Goal: Transaction & Acquisition: Download file/media

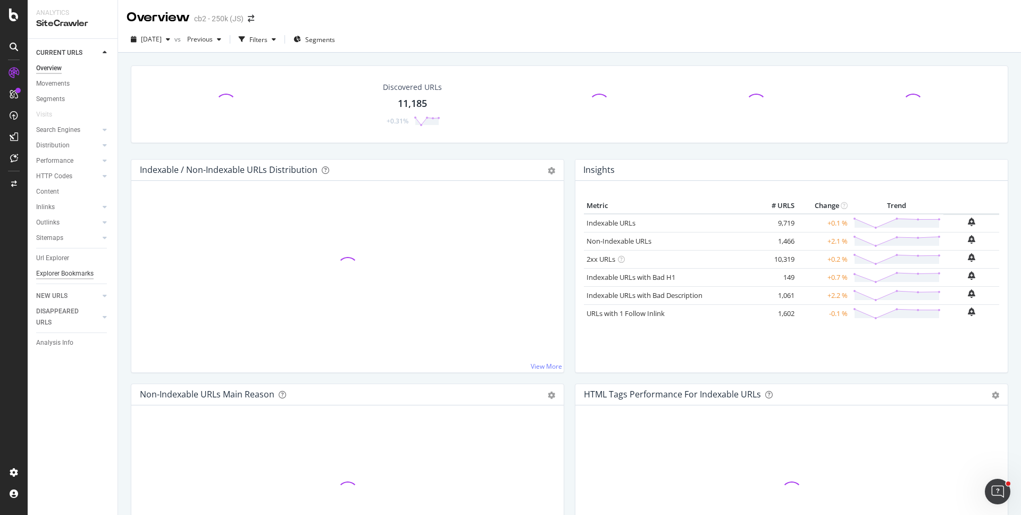
click at [63, 276] on div "Explorer Bookmarks" at bounding box center [64, 273] width 57 height 11
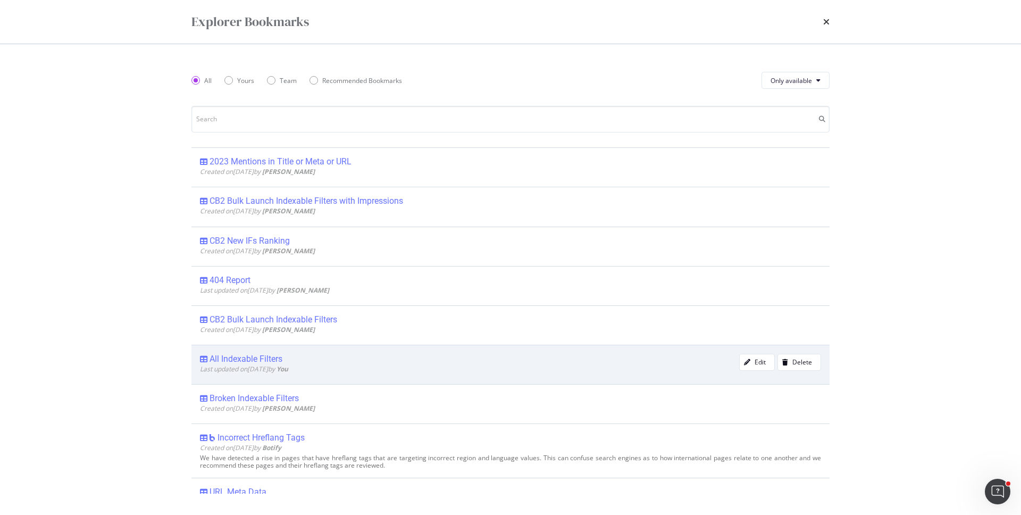
click at [213, 364] on span "Last updated on [DATE] by You" at bounding box center [244, 368] width 88 height 9
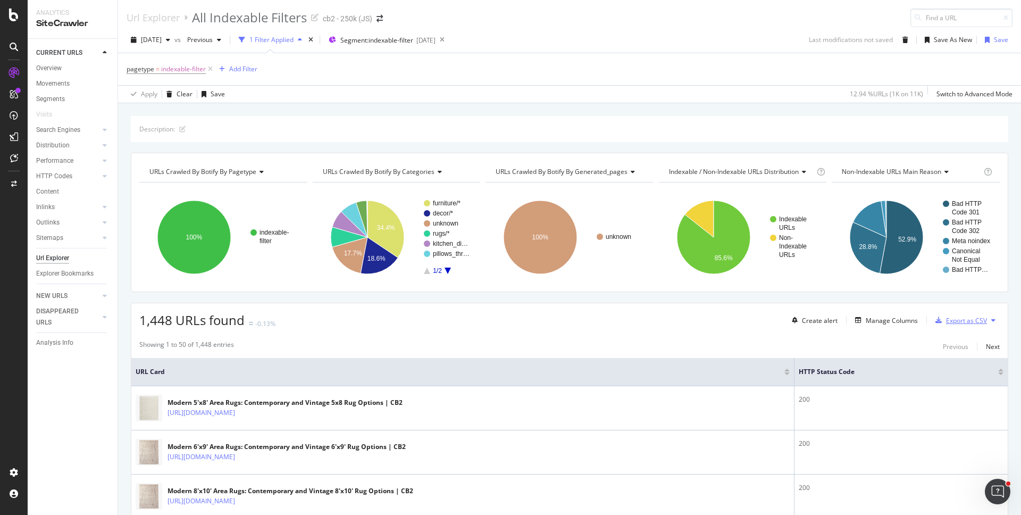
click at [964, 321] on div "Export as CSV" at bounding box center [966, 320] width 41 height 9
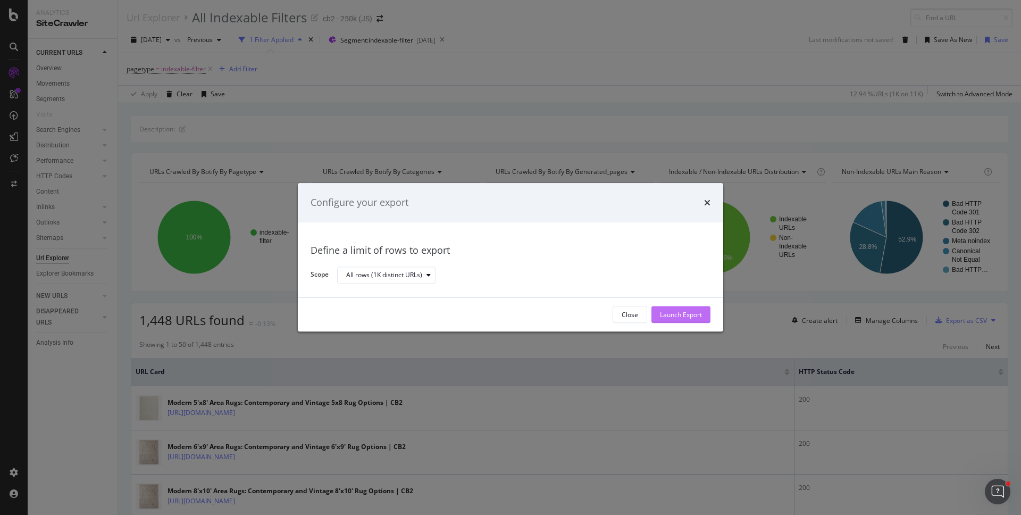
click at [677, 319] on div "Launch Export" at bounding box center [681, 315] width 42 height 16
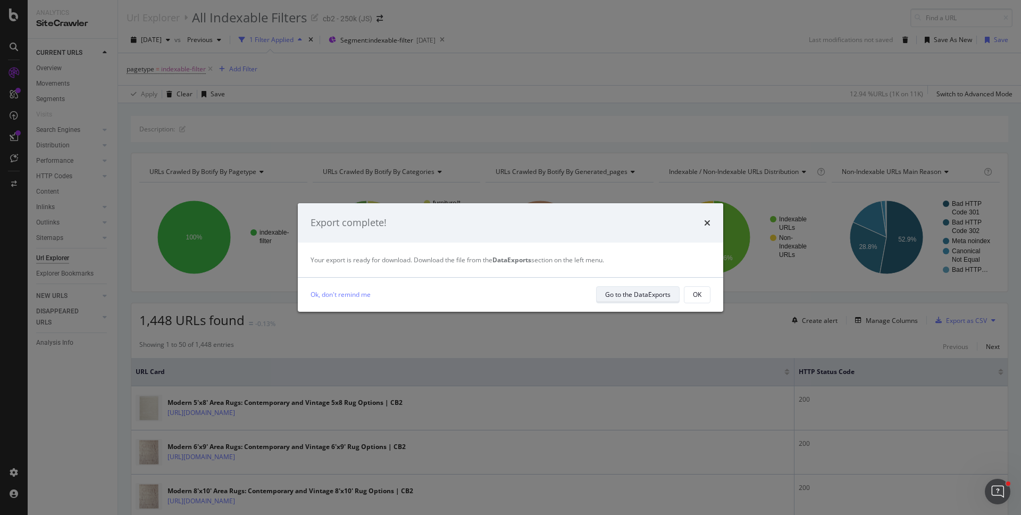
click at [644, 294] on div "Go to the DataExports" at bounding box center [637, 294] width 65 height 9
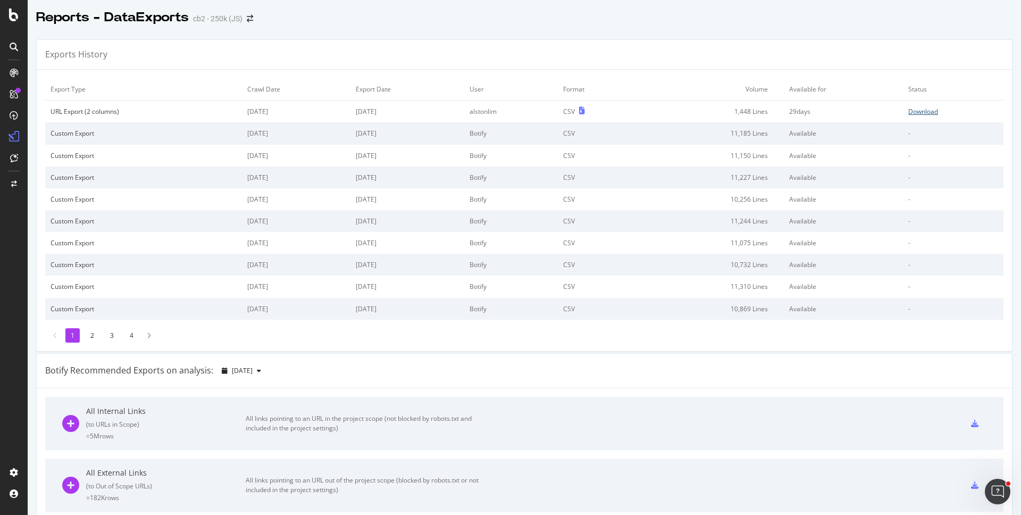
click at [919, 110] on div "Download" at bounding box center [924, 111] width 30 height 9
